Goal: Transaction & Acquisition: Purchase product/service

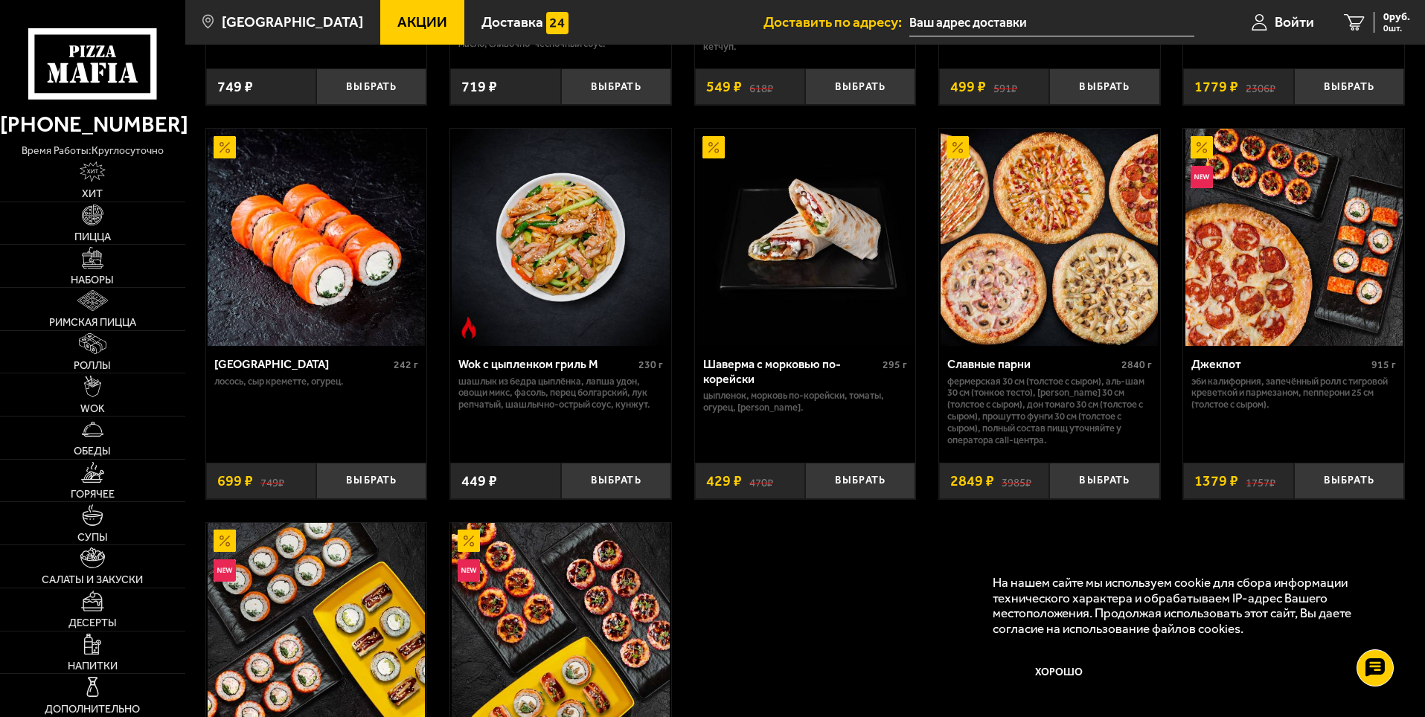
scroll to position [670, 0]
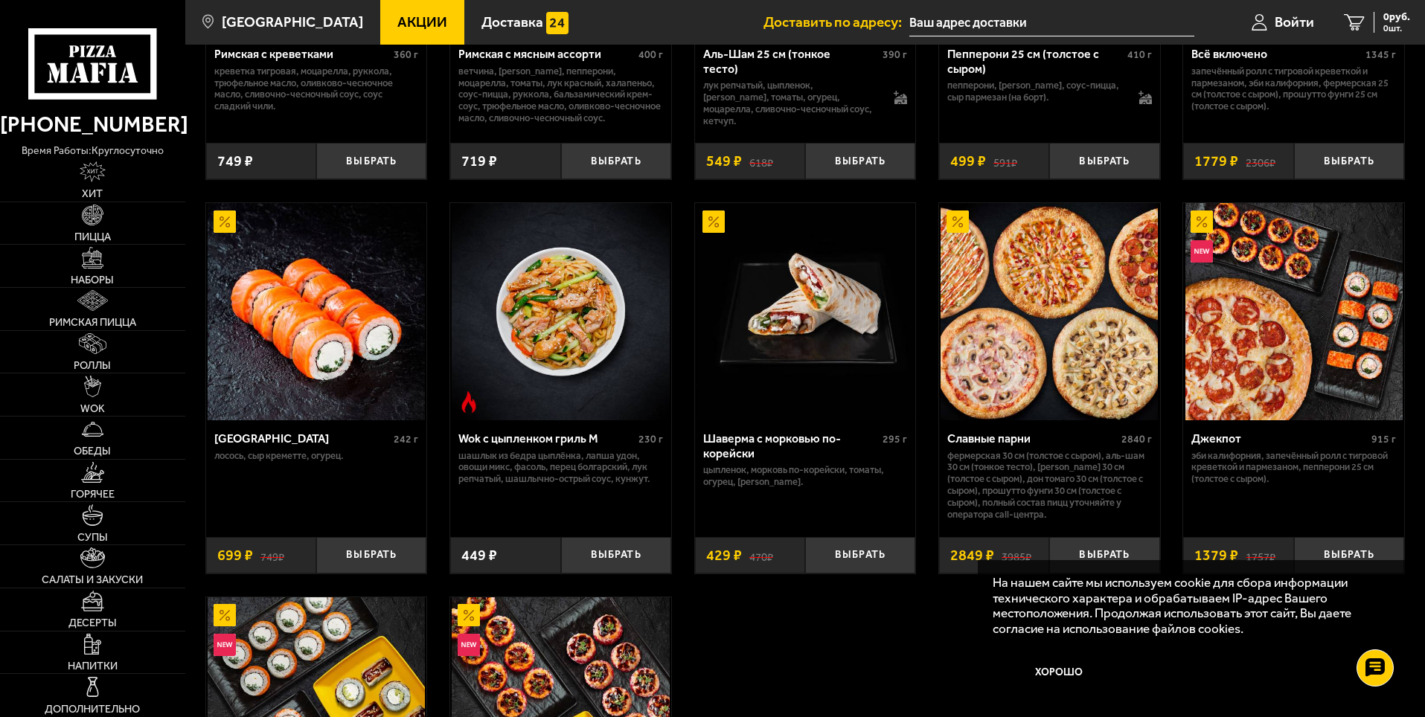
click at [782, 346] on img at bounding box center [804, 311] width 217 height 217
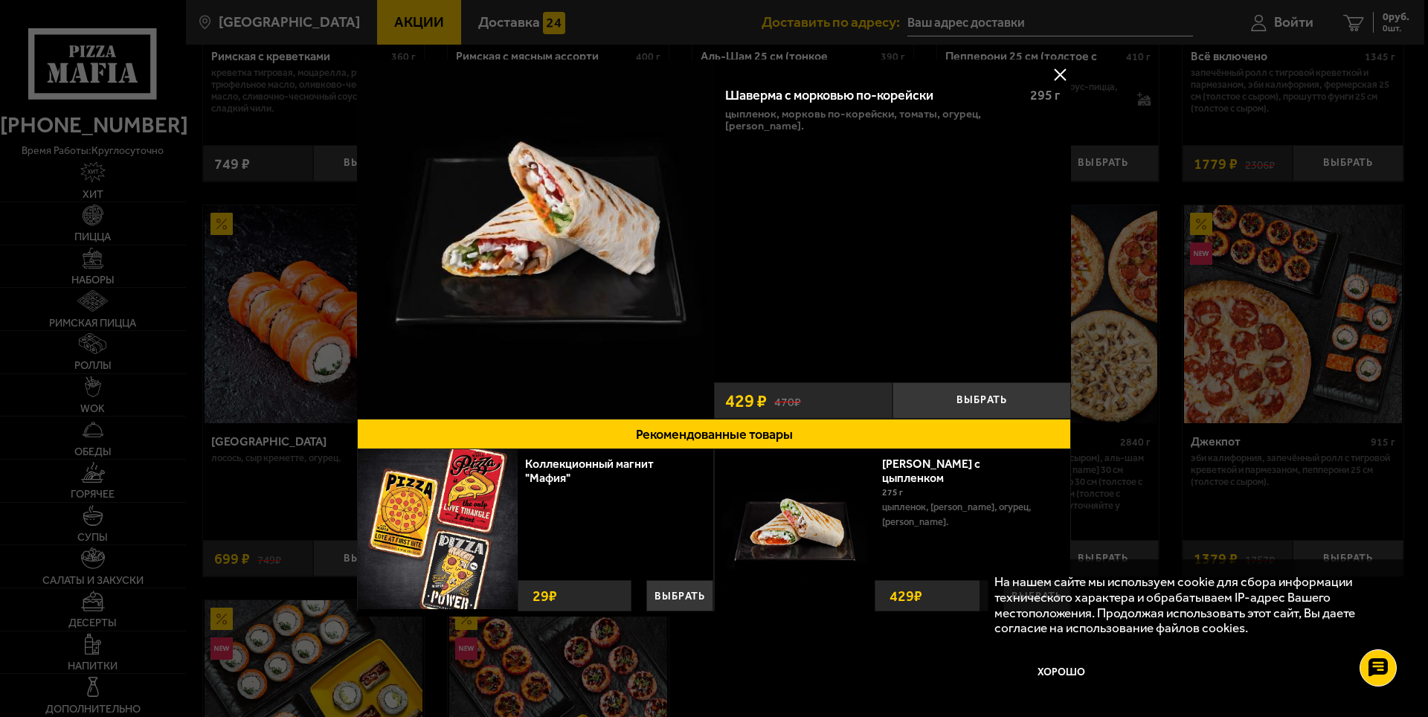
click at [1061, 72] on button at bounding box center [1060, 74] width 22 height 22
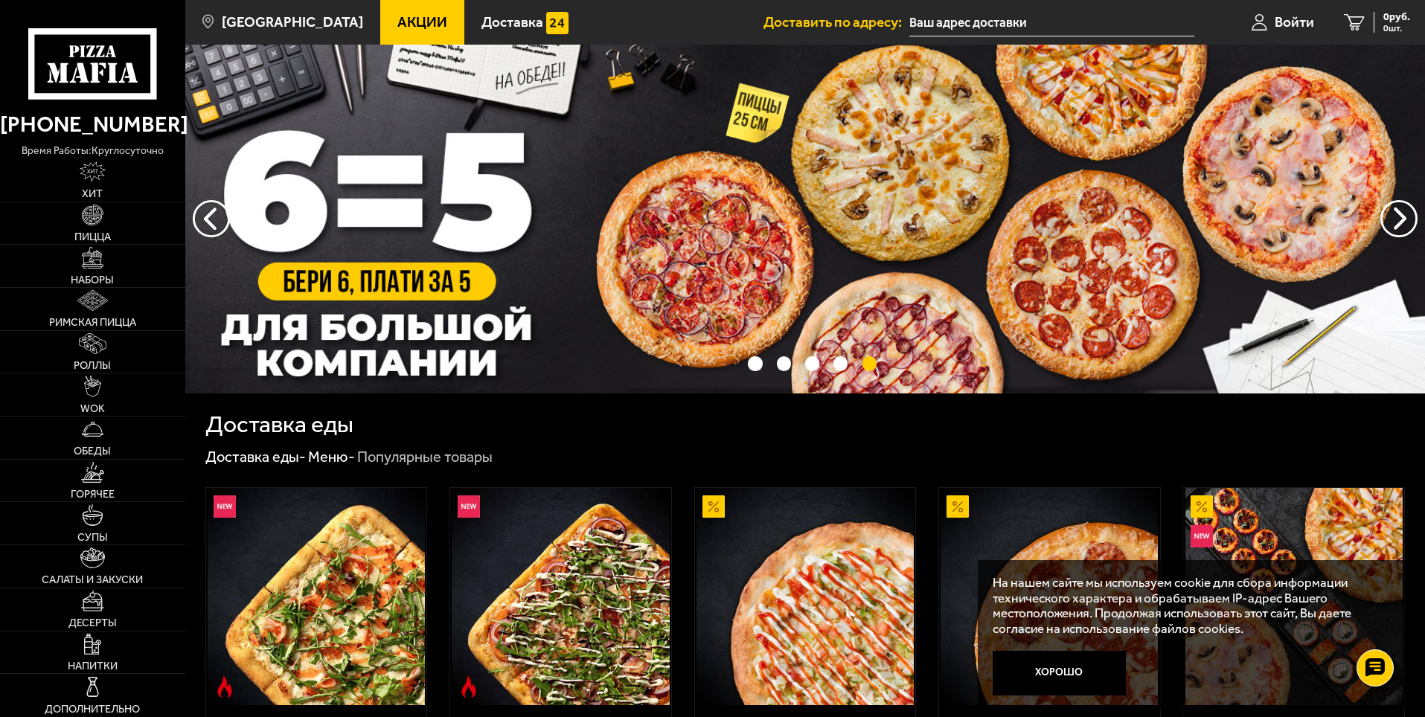
click at [404, 291] on img at bounding box center [804, 219] width 1239 height 349
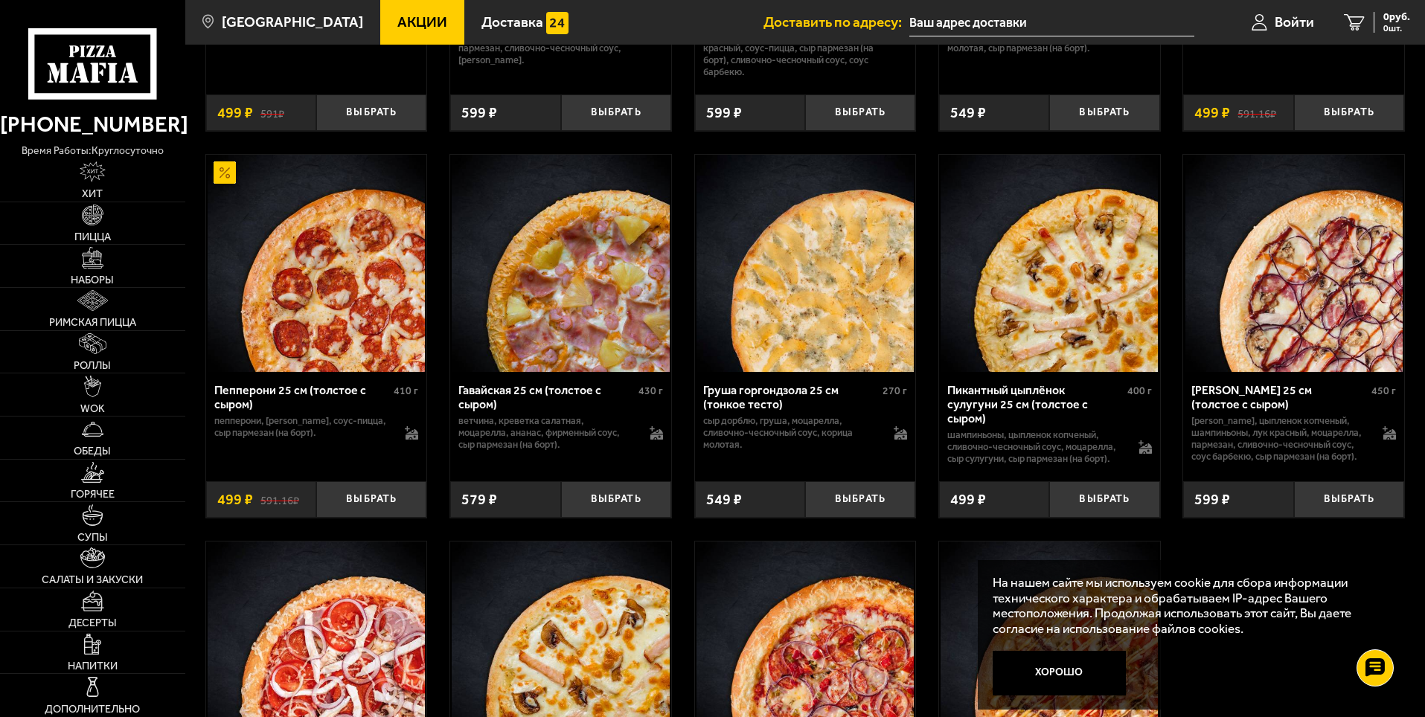
scroll to position [3256, 0]
